Goal: Task Accomplishment & Management: Complete application form

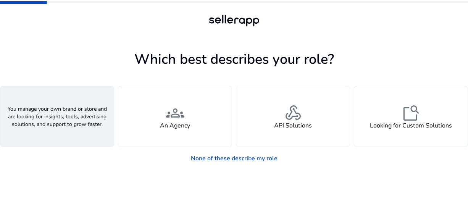
click at [51, 122] on h4 "A Seller" at bounding box center [57, 125] width 23 height 7
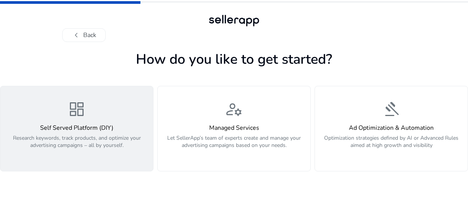
click at [86, 150] on p "Research keywords, track products, and optimize your advertising campaigns – al…" at bounding box center [77, 145] width 144 height 23
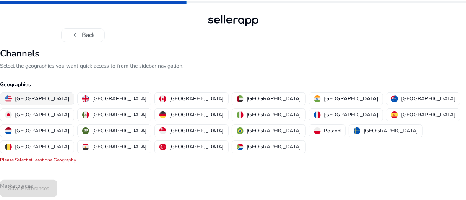
click at [32, 97] on p "[GEOGRAPHIC_DATA]" at bounding box center [42, 99] width 54 height 8
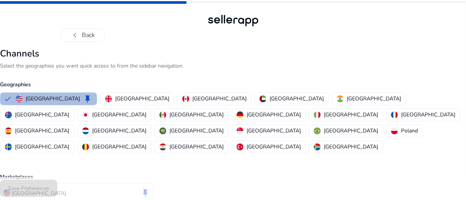
scroll to position [45, 0]
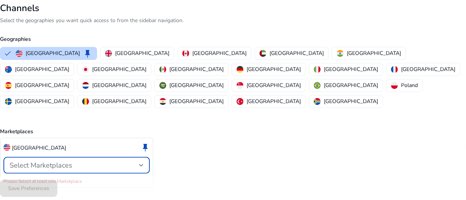
click at [134, 161] on div "Select Marketplaces" at bounding box center [74, 165] width 129 height 8
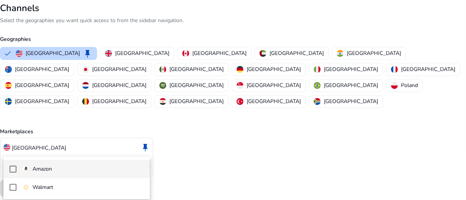
click at [14, 168] on mat-pseudo-checkbox at bounding box center [13, 169] width 7 height 7
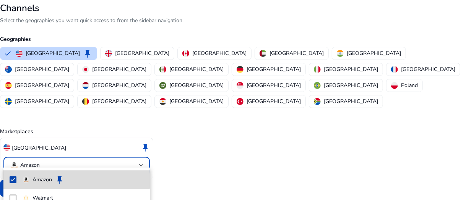
scroll to position [37, 0]
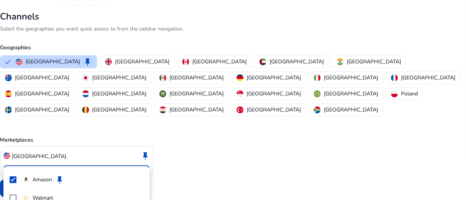
click at [211, 135] on div at bounding box center [233, 100] width 466 height 200
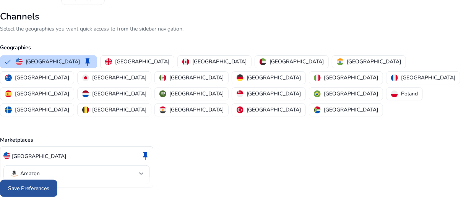
click at [36, 187] on span "Save Preferences" at bounding box center [28, 188] width 41 height 8
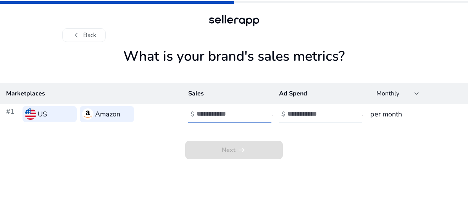
click at [224, 115] on input "number" at bounding box center [223, 114] width 52 height 8
type input "*"
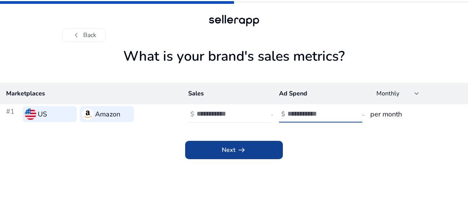
type input "*"
click at [244, 149] on span "arrow_right_alt" at bounding box center [241, 150] width 9 height 9
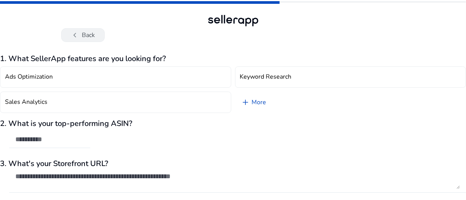
click at [92, 36] on button "chevron_left Back" at bounding box center [83, 35] width 44 height 14
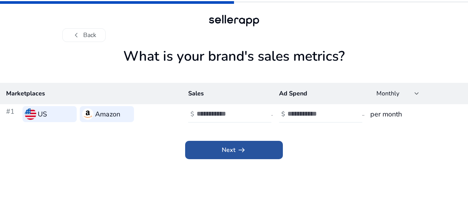
click at [267, 152] on span at bounding box center [234, 150] width 98 height 18
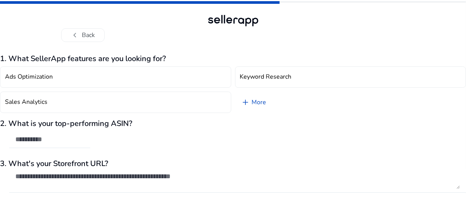
scroll to position [33, 0]
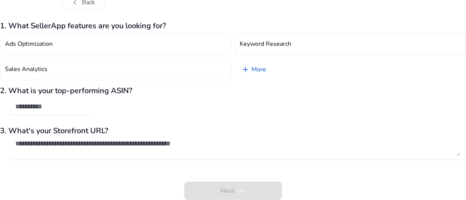
click at [256, 186] on div "Next arrow_right_alt" at bounding box center [233, 185] width 466 height 29
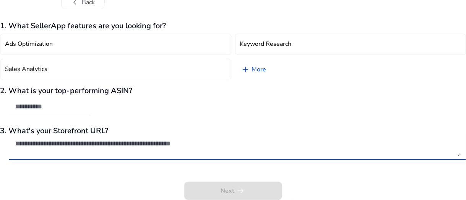
click at [256, 139] on textarea at bounding box center [237, 147] width 444 height 17
